Goal: Task Accomplishment & Management: Manage account settings

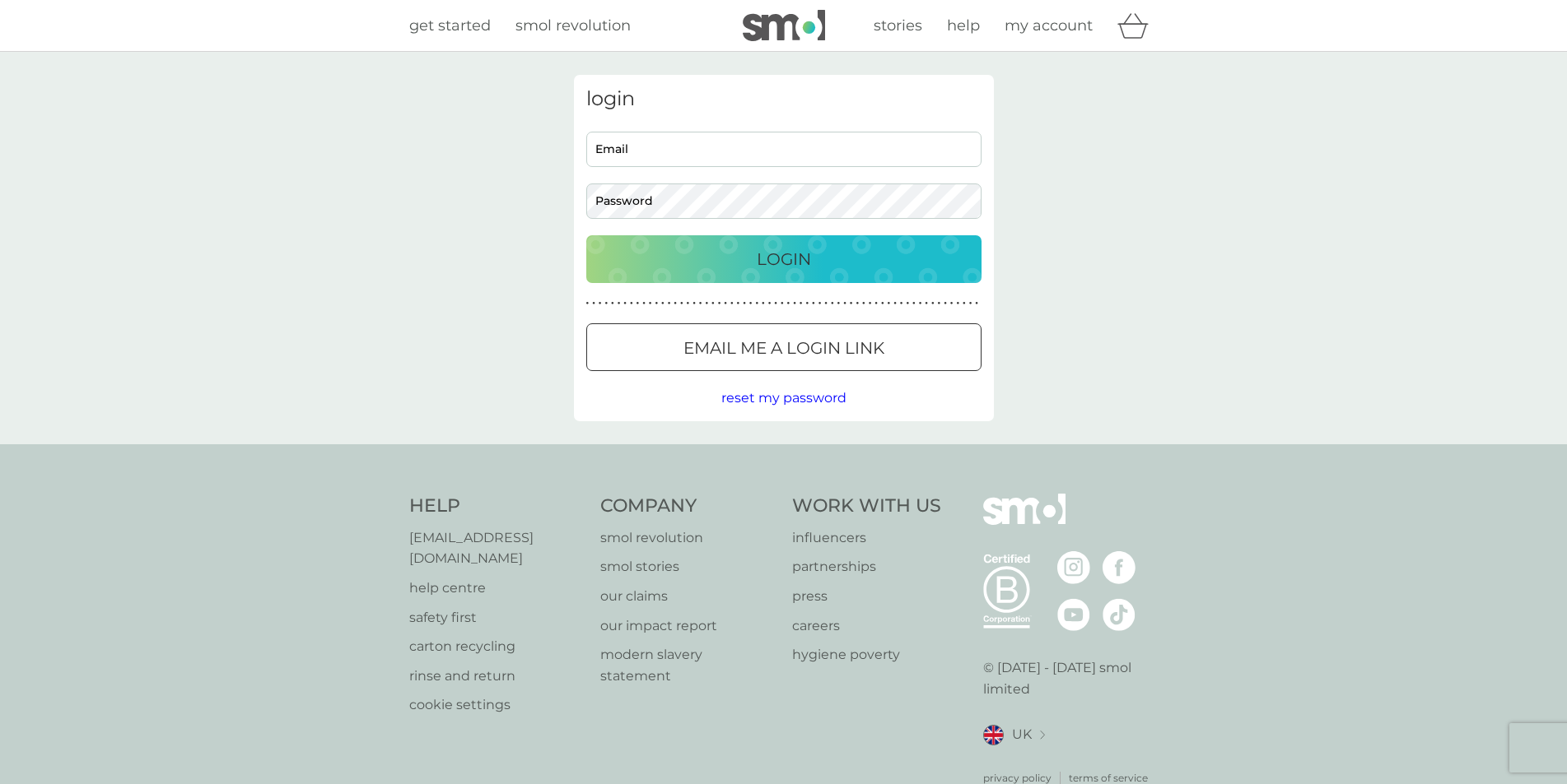
type input "Janiceapchambers00@gmail.com"
click at [760, 251] on p "Login" at bounding box center [784, 259] width 54 height 27
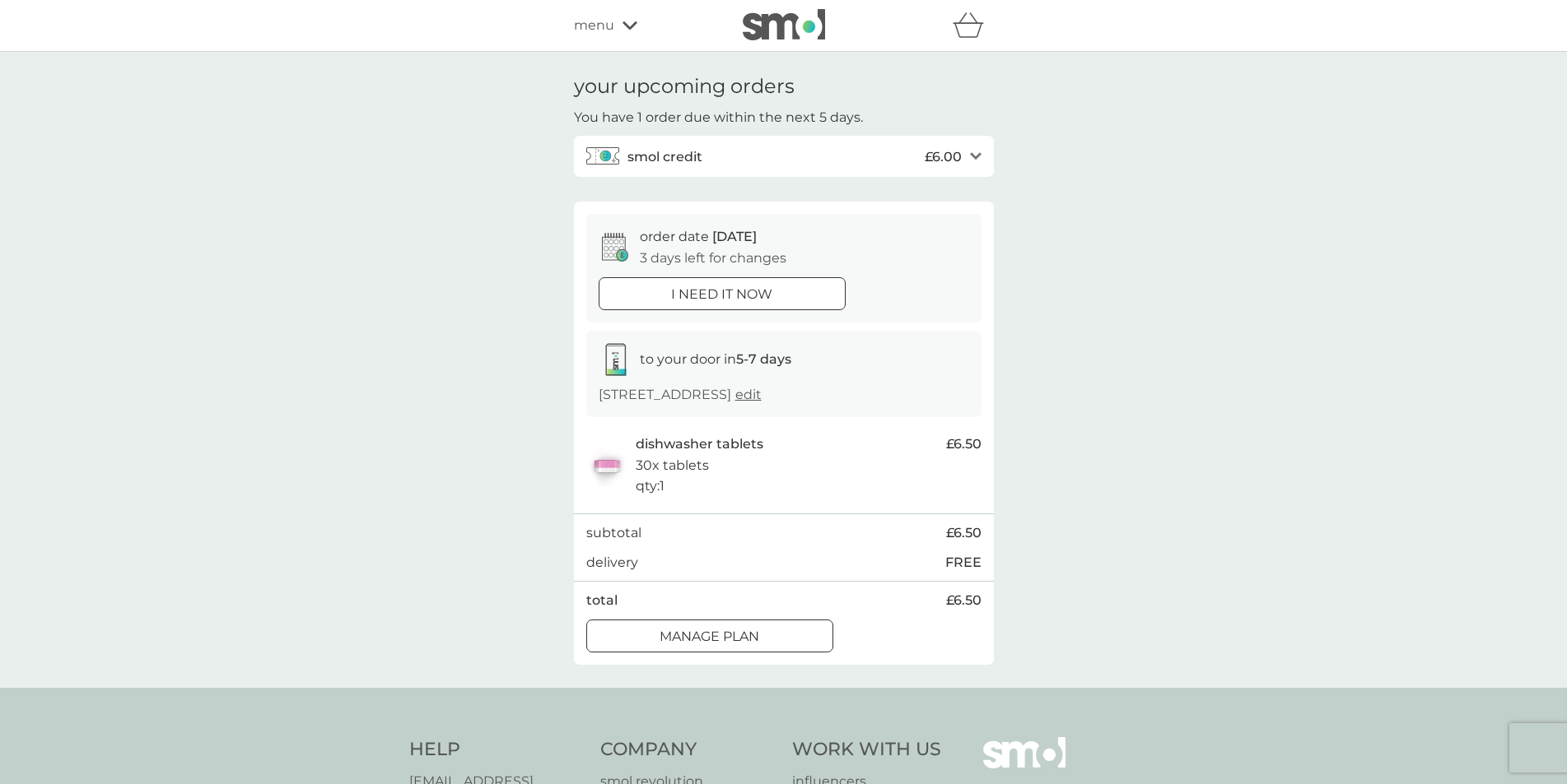
click at [702, 645] on div at bounding box center [710, 636] width 59 height 18
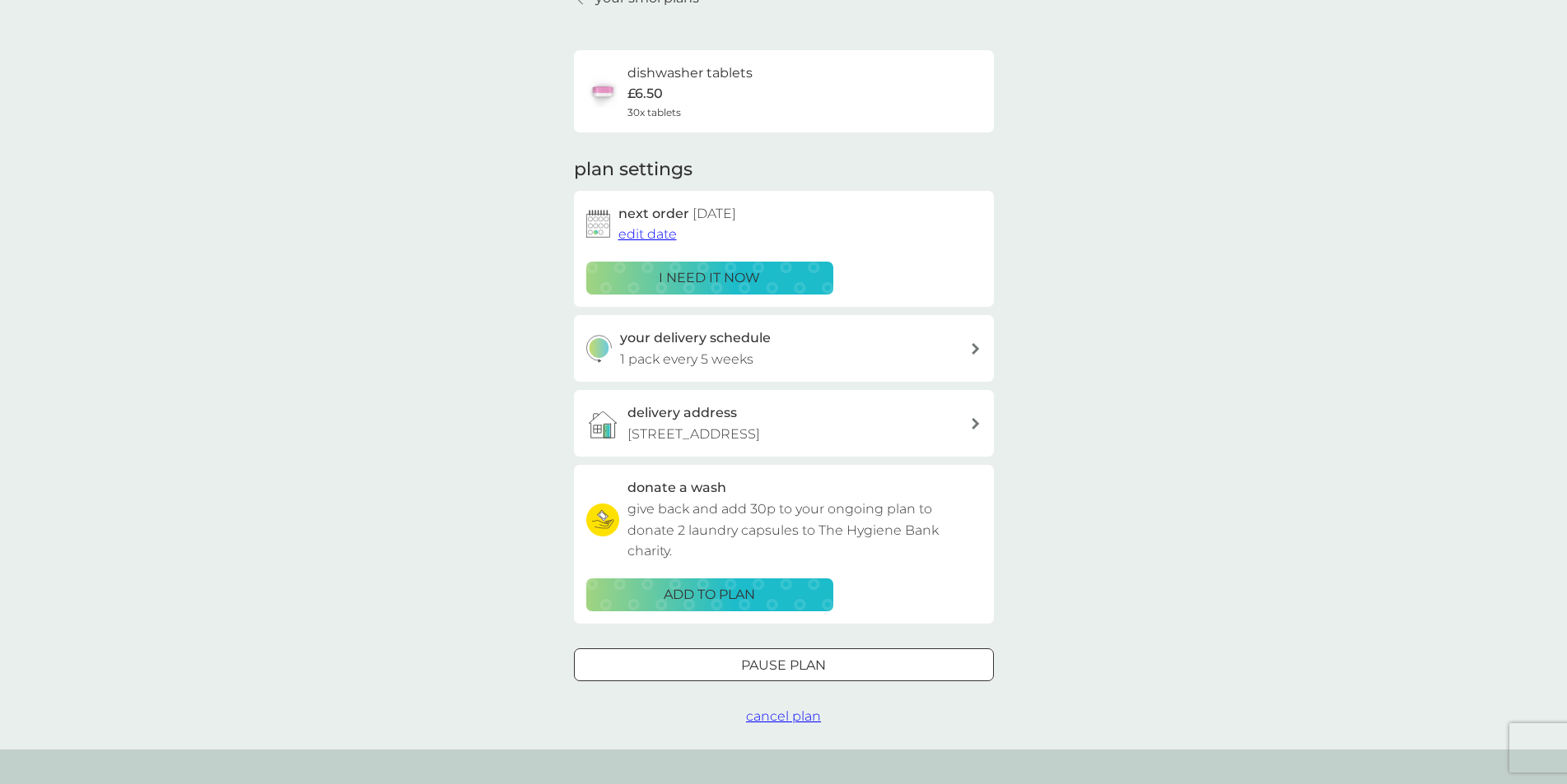
scroll to position [64, 0]
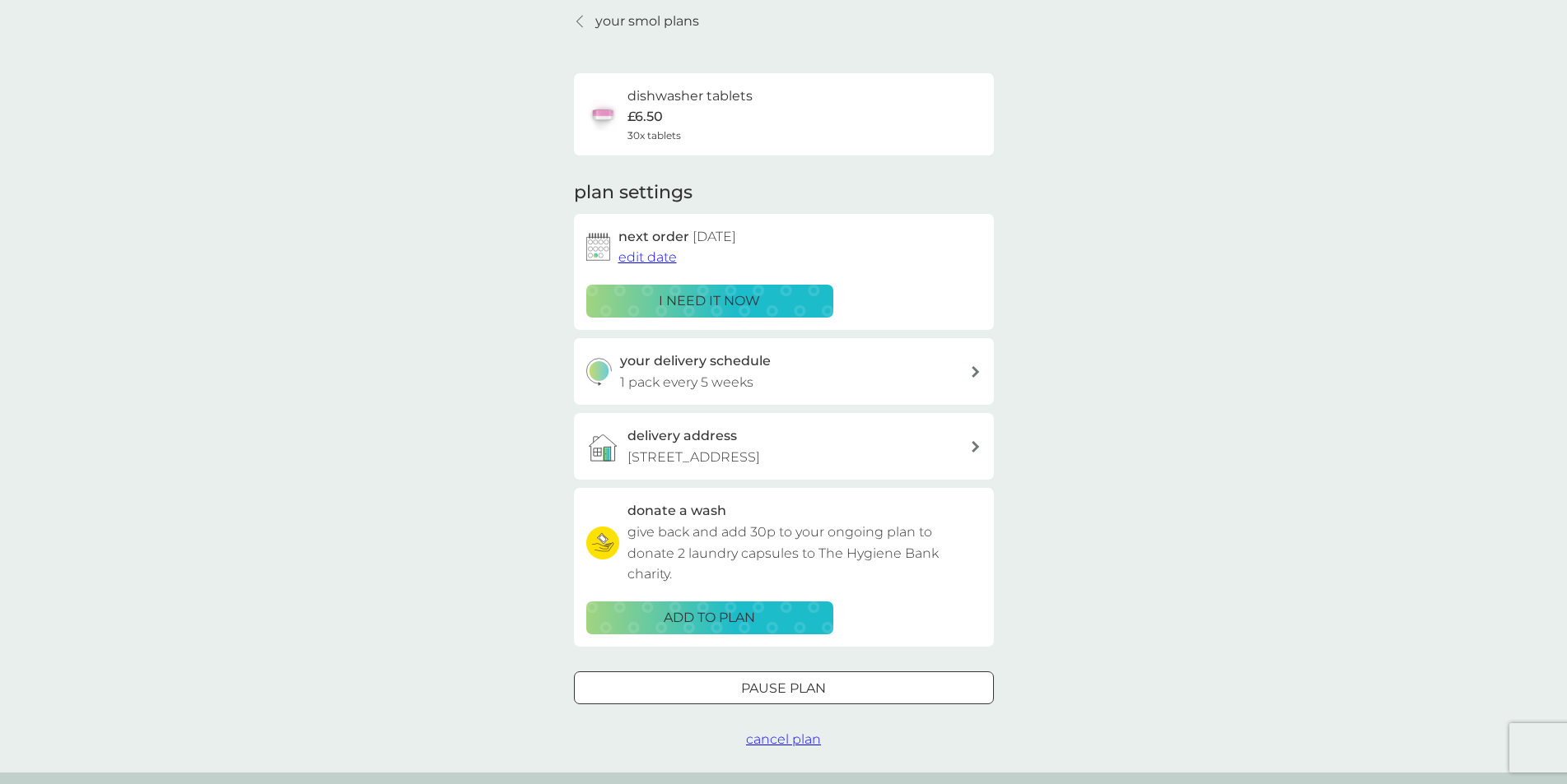
click at [658, 257] on span "edit date" at bounding box center [647, 258] width 58 height 16
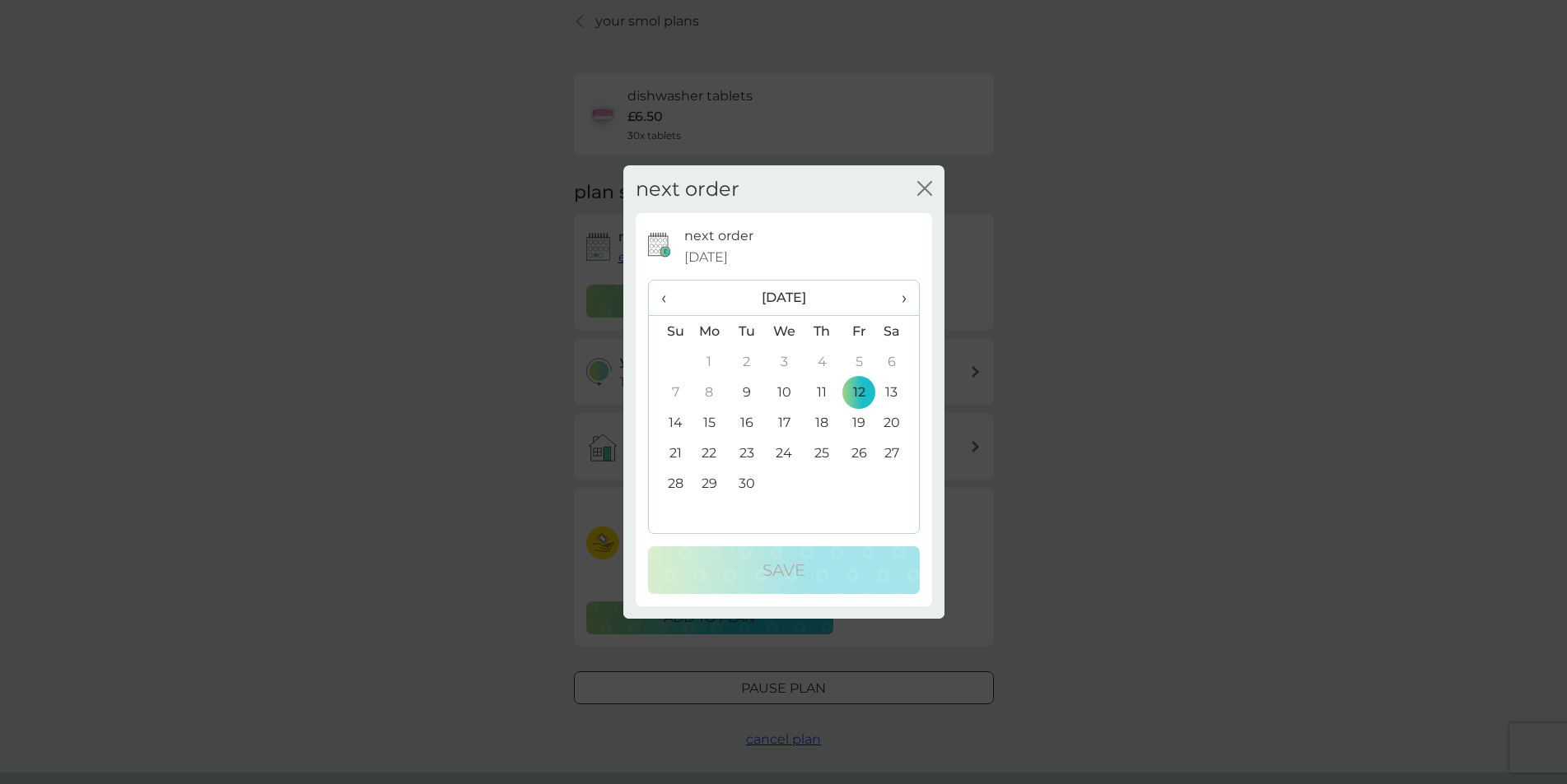
click at [857, 421] on td "19" at bounding box center [859, 422] width 37 height 30
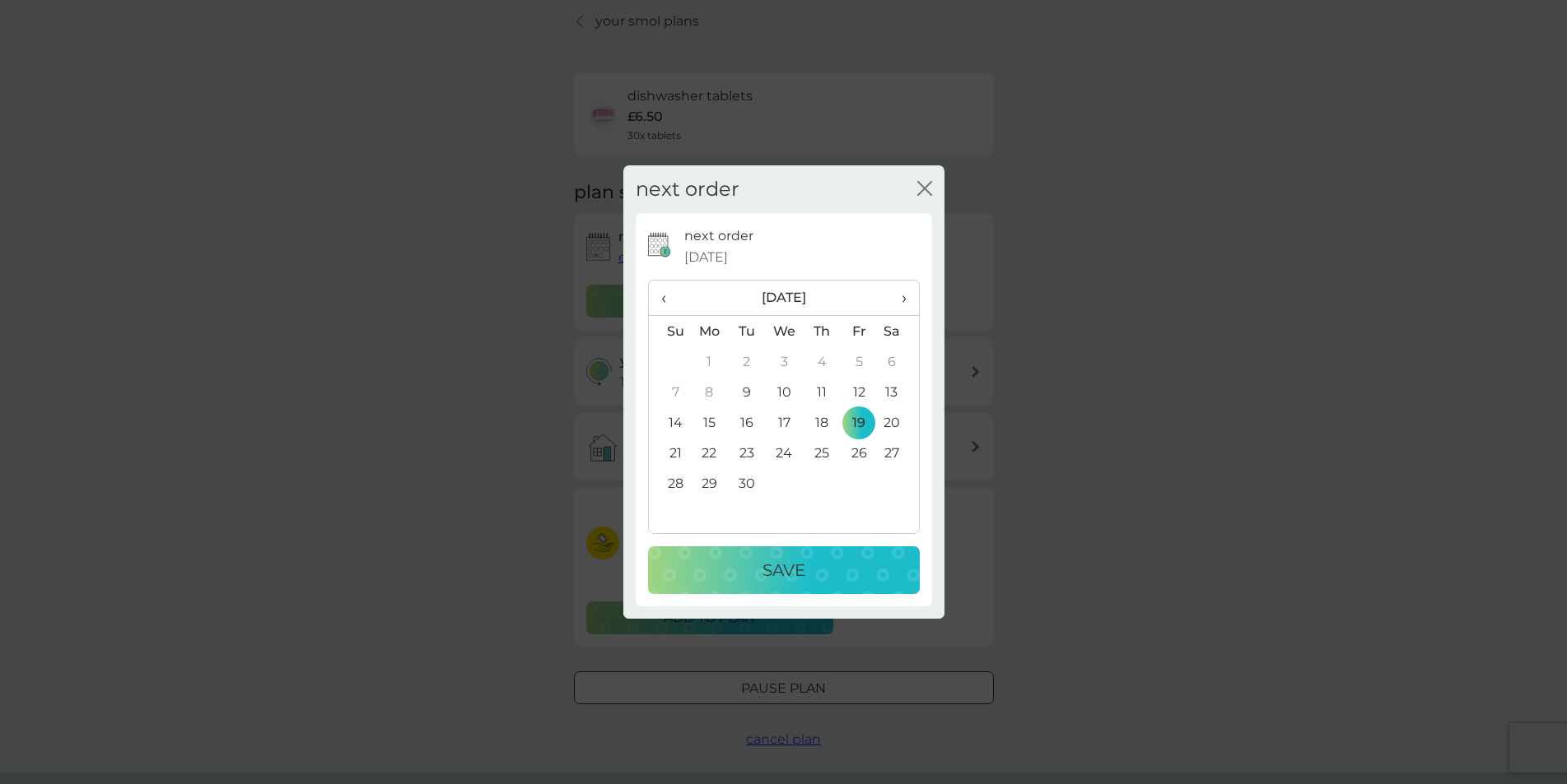
click at [809, 570] on div "Save" at bounding box center [784, 570] width 239 height 27
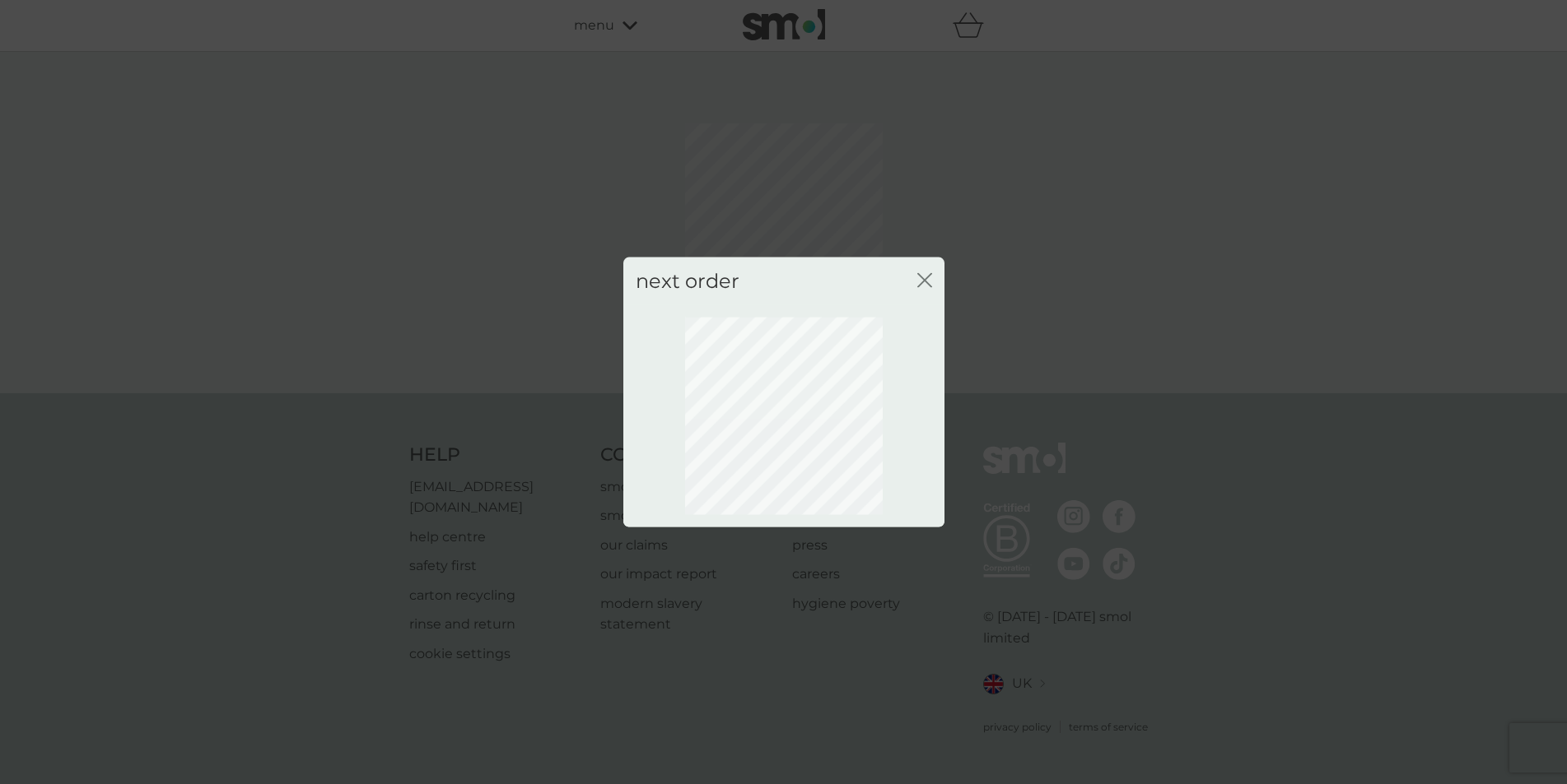
scroll to position [0, 0]
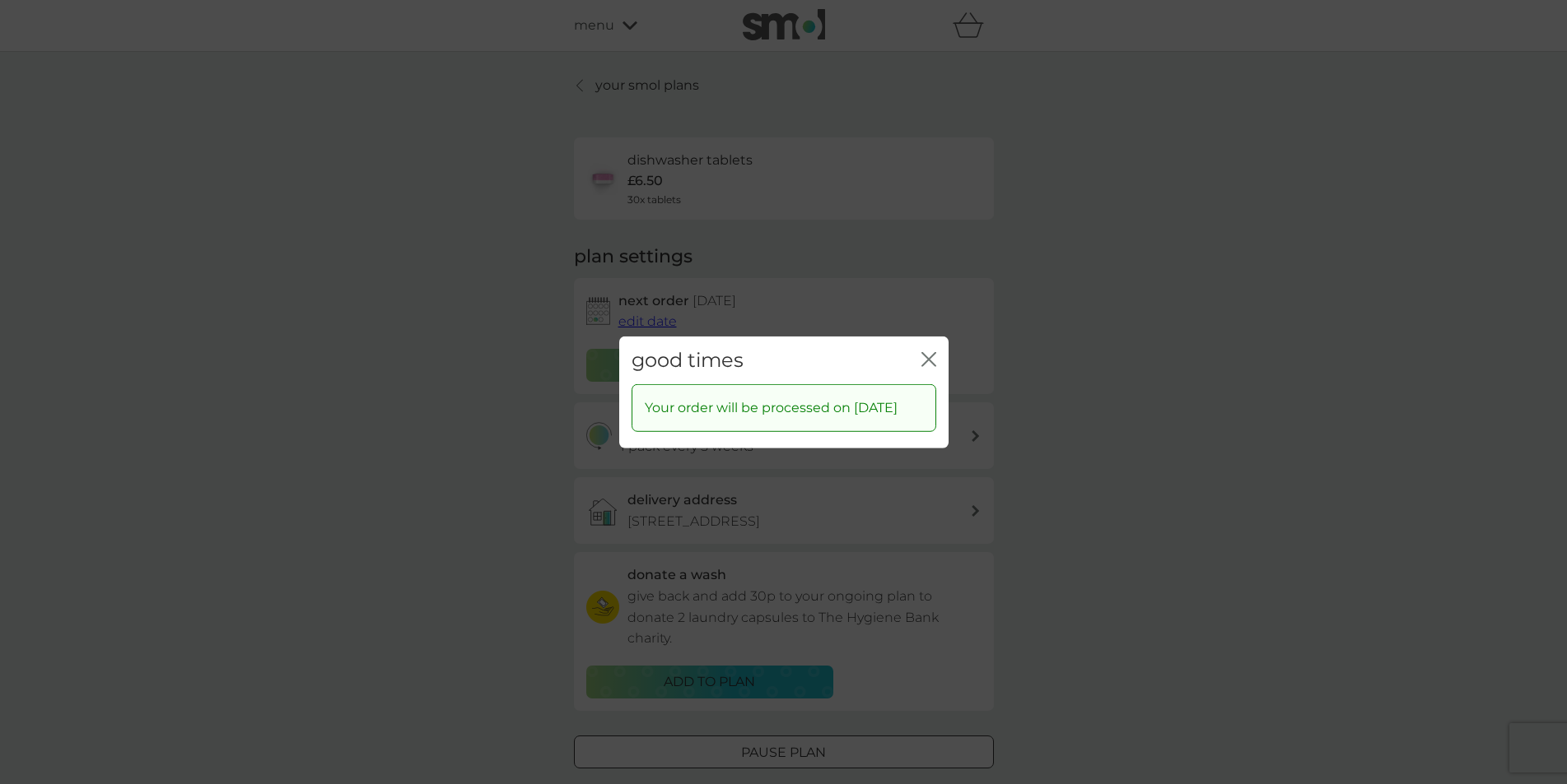
click at [930, 351] on icon "close" at bounding box center [928, 358] width 15 height 15
